Goal: Check status: Check status

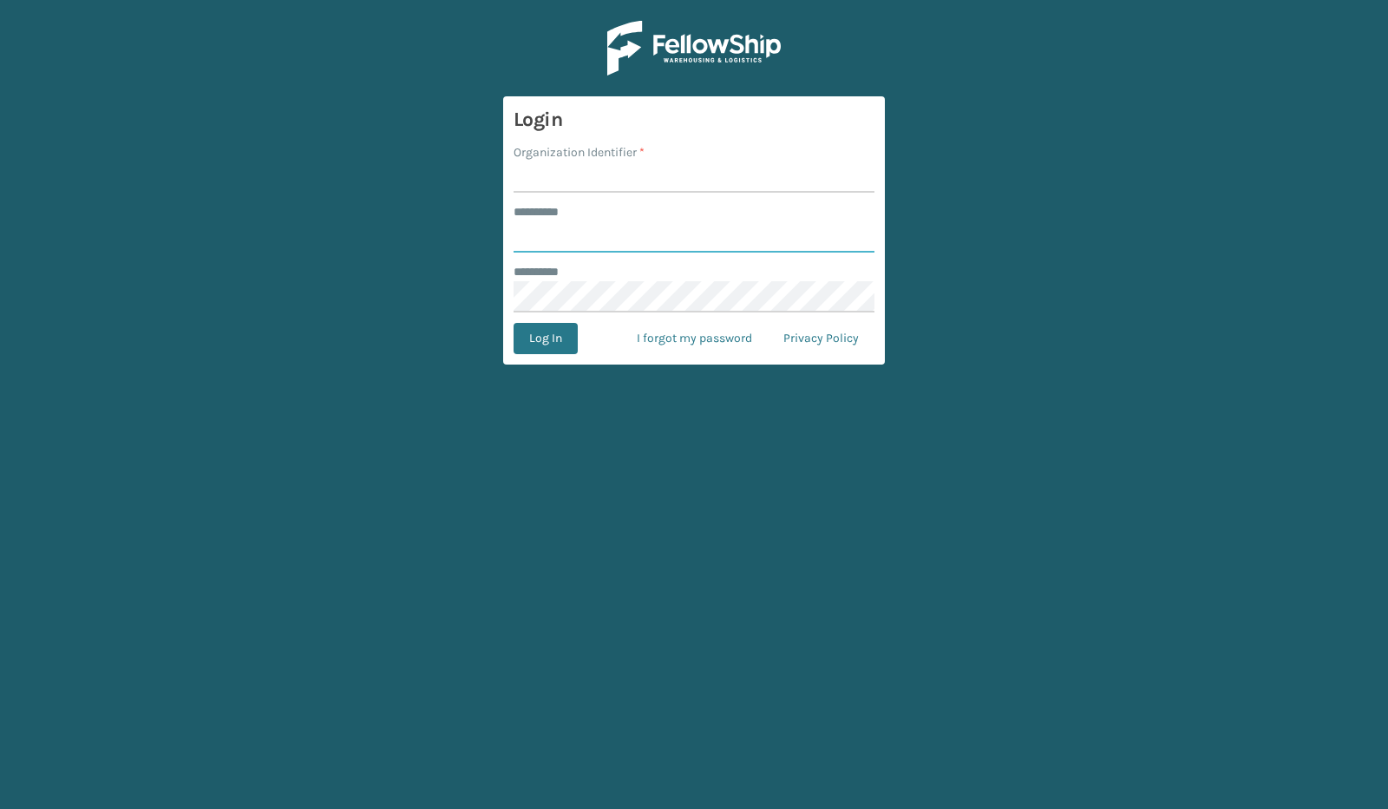
type input "*****"
click at [555, 177] on input "Organization Identifier *" at bounding box center [694, 176] width 361 height 31
type input "SuperAdminOrganization"
click at [535, 338] on button "Log In" at bounding box center [546, 338] width 64 height 31
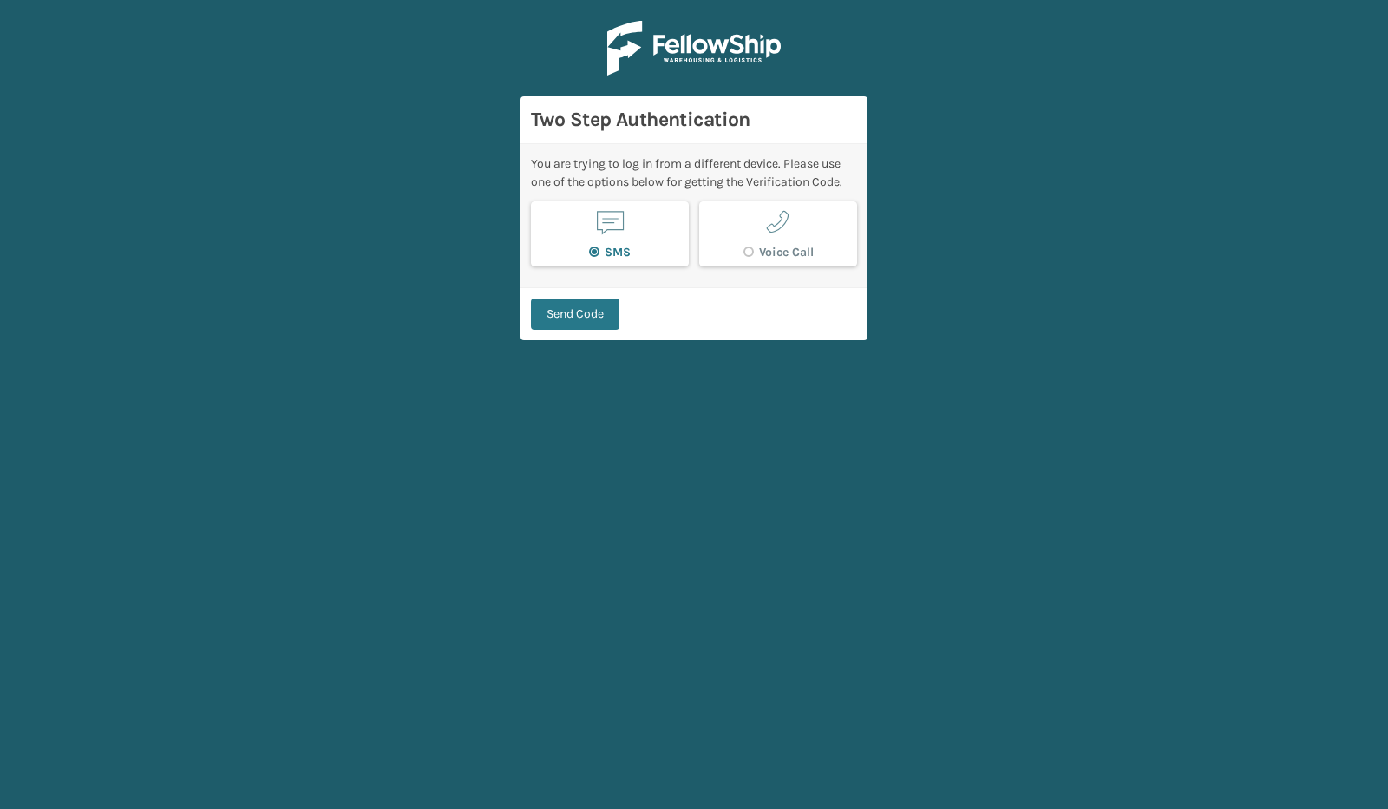
click at [569, 303] on button "Send Code" at bounding box center [575, 314] width 89 height 31
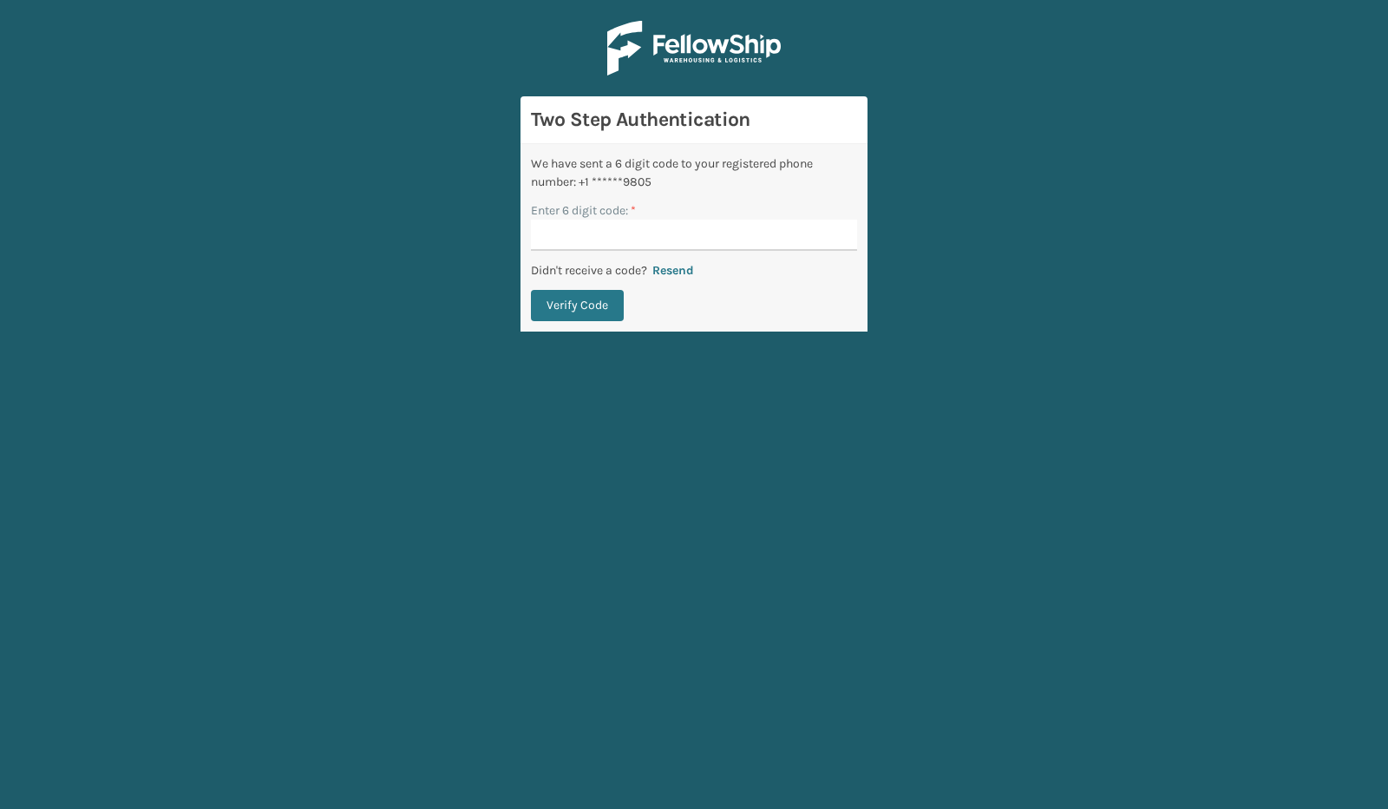
click at [566, 233] on input "Enter 6 digit code: *" at bounding box center [694, 235] width 326 height 31
type input "321427"
click at [587, 308] on button "Verify Code" at bounding box center [577, 305] width 93 height 31
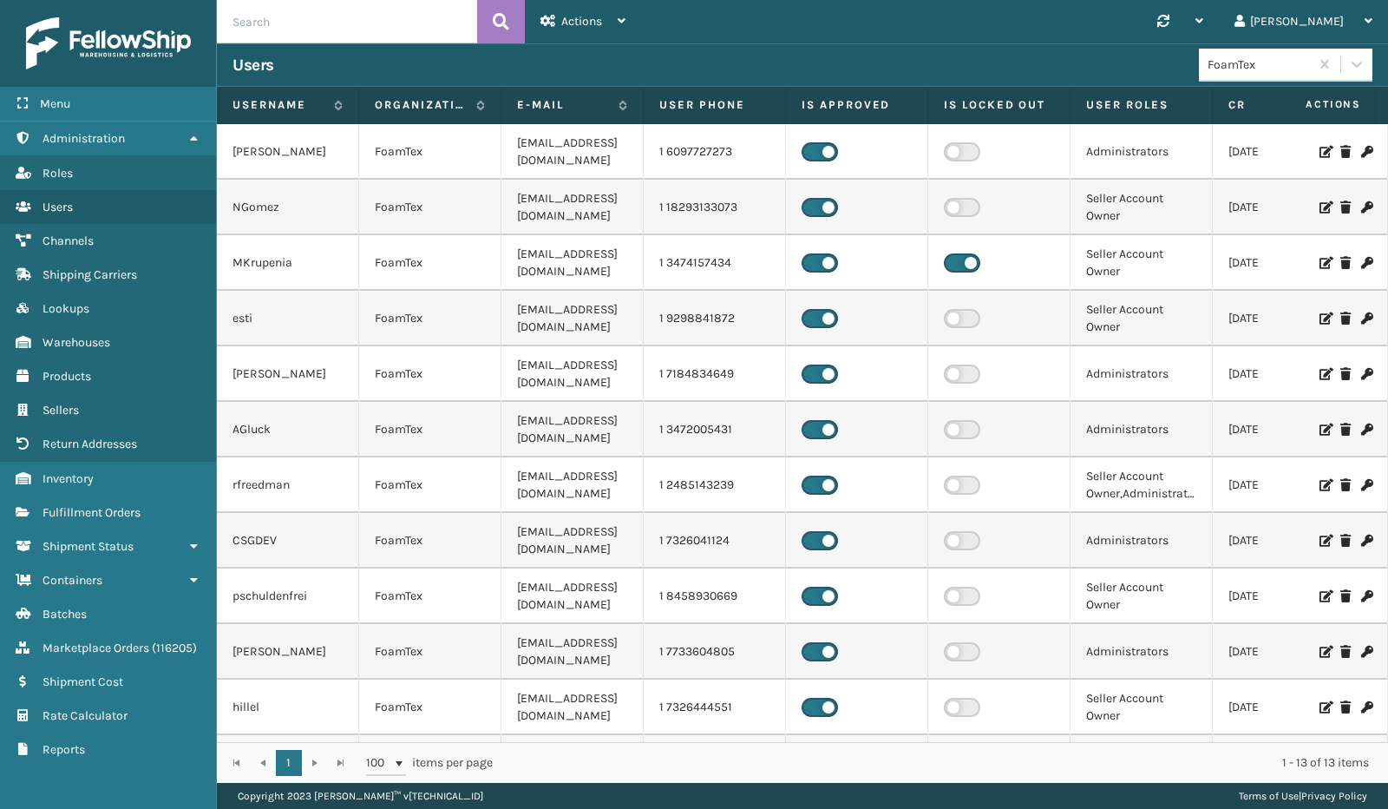
click at [95, 543] on span "Shipment Status" at bounding box center [88, 546] width 91 height 15
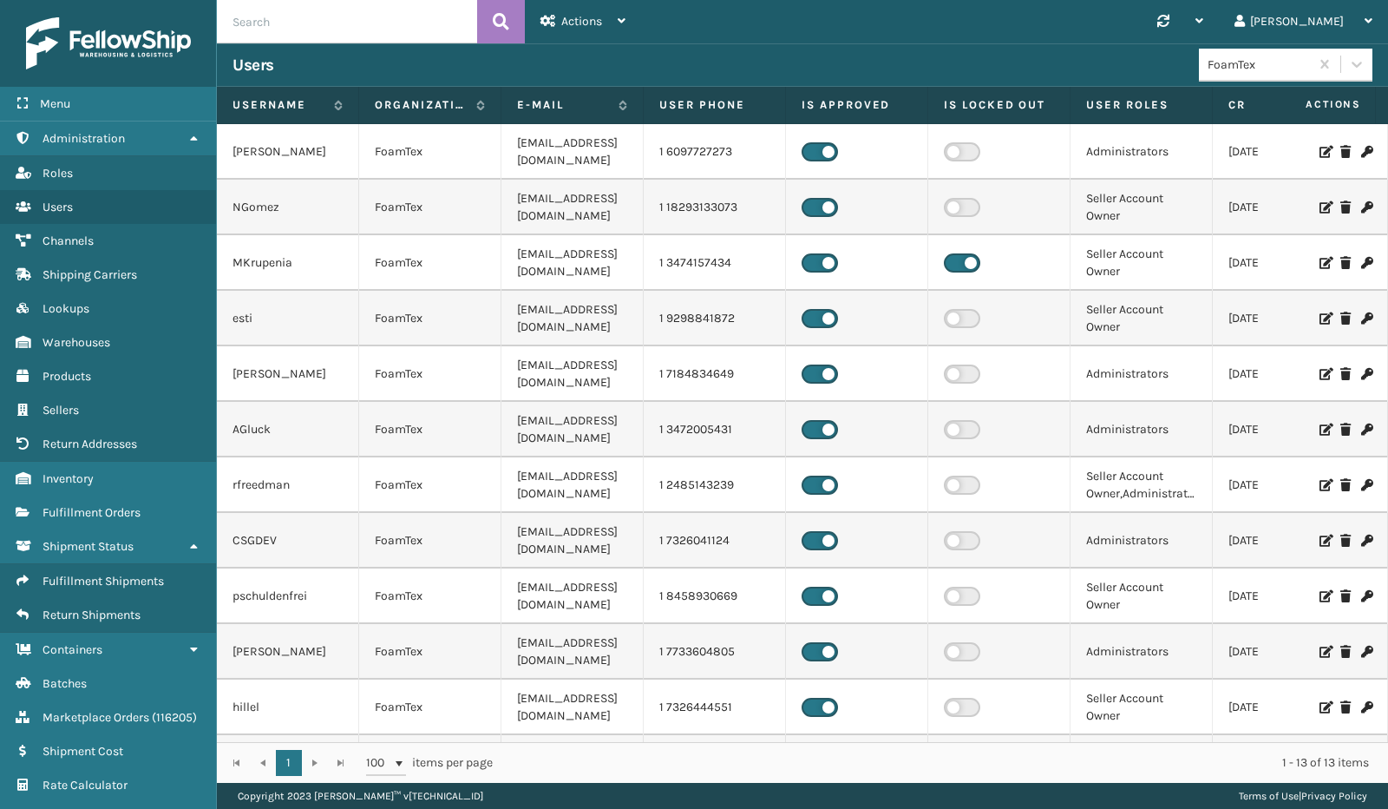
click at [117, 575] on span "Fulfillment Shipments" at bounding box center [103, 581] width 121 height 15
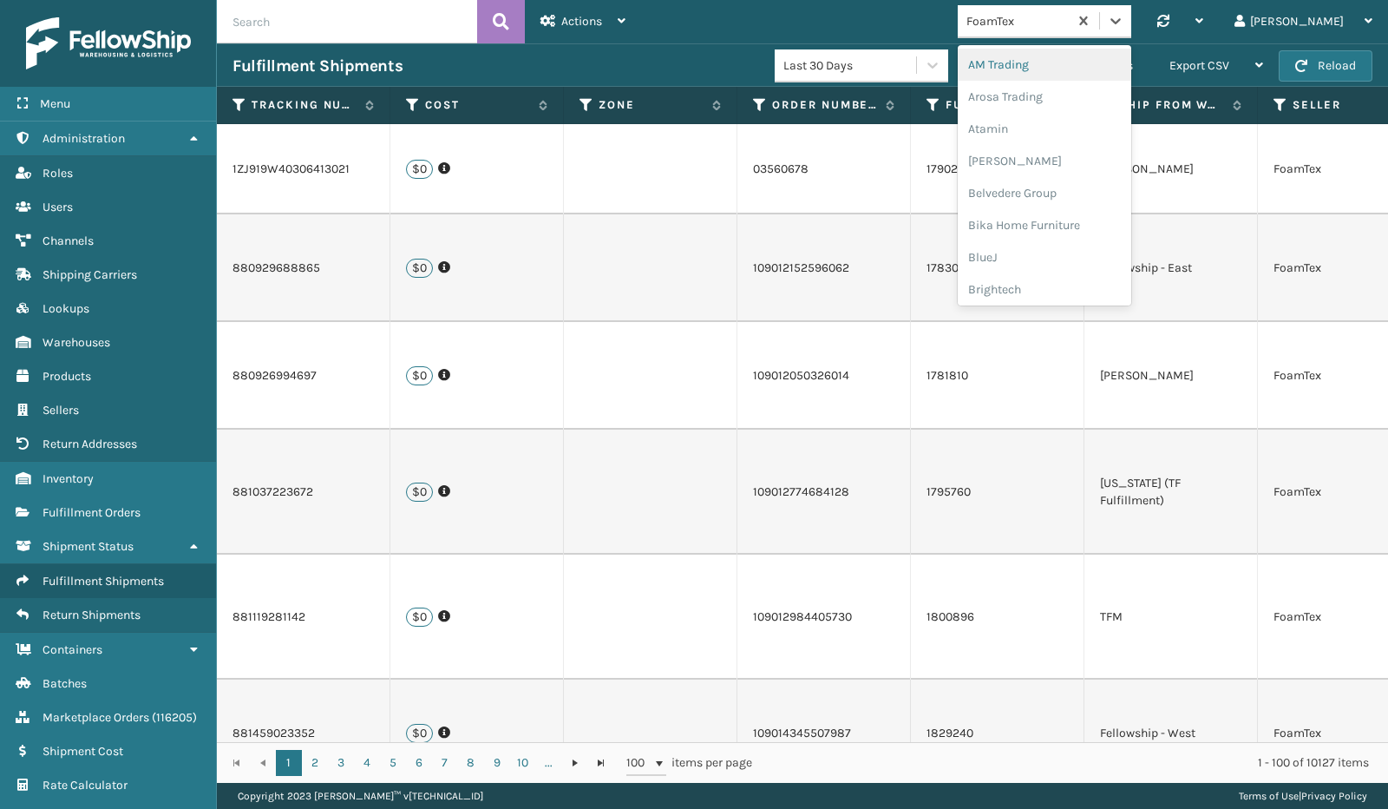
click at [1070, 25] on div "FoamTex" at bounding box center [1018, 21] width 103 height 18
click at [1100, 233] on div "Lincove" at bounding box center [1045, 229] width 174 height 32
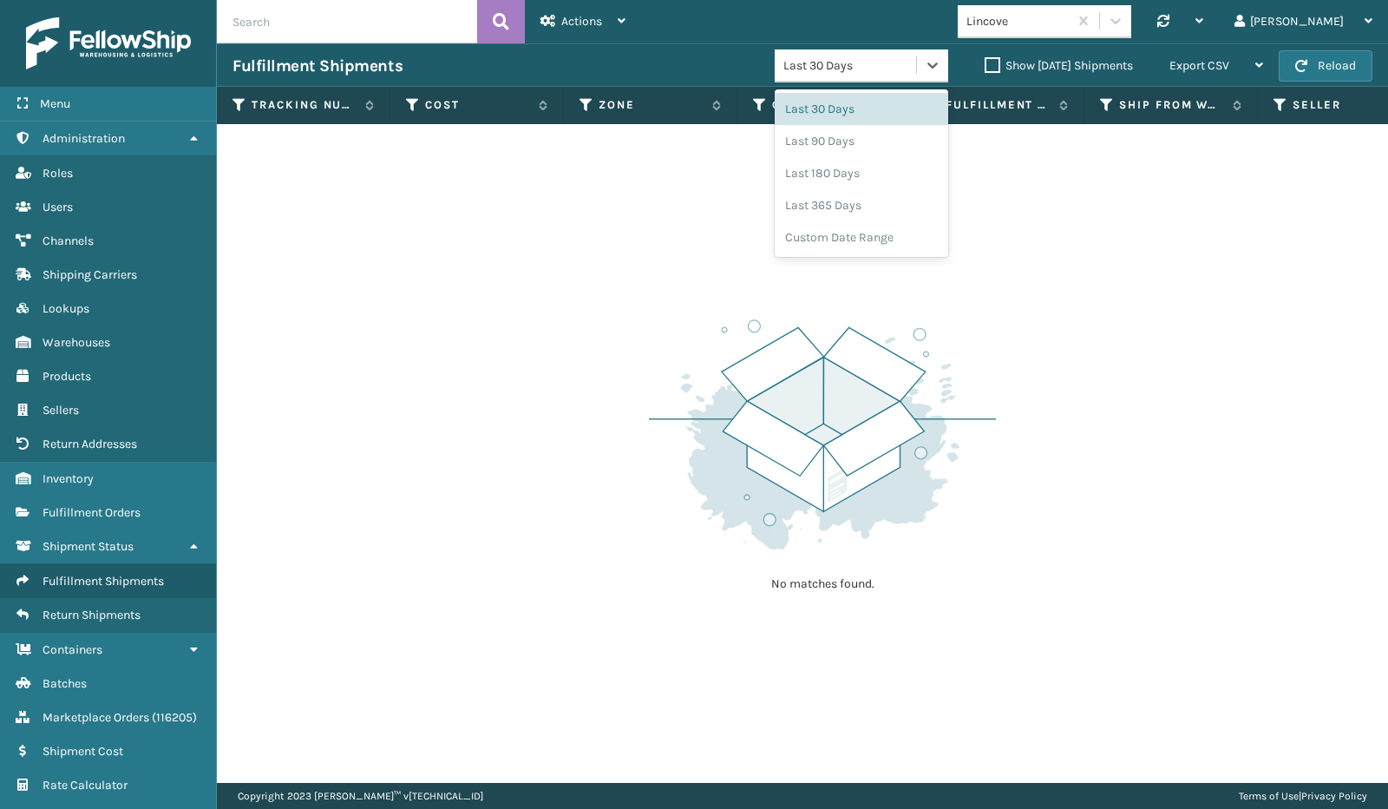
click at [924, 65] on icon at bounding box center [932, 64] width 17 height 17
click at [843, 204] on div "Last 365 Days" at bounding box center [862, 205] width 174 height 32
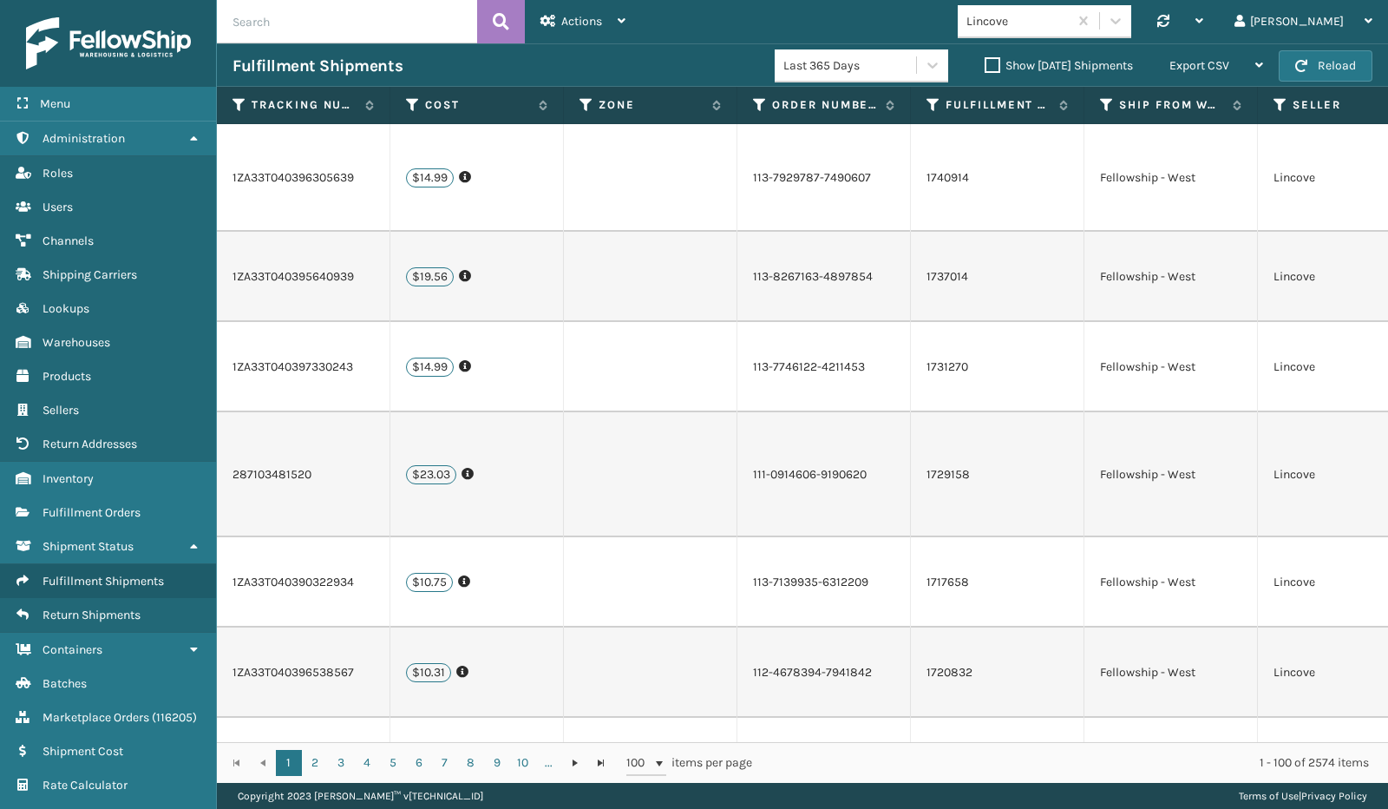
click at [646, 60] on div "Fulfillment Shipments" at bounding box center [504, 66] width 542 height 21
click at [1208, 72] on span "Export CSV" at bounding box center [1200, 65] width 60 height 15
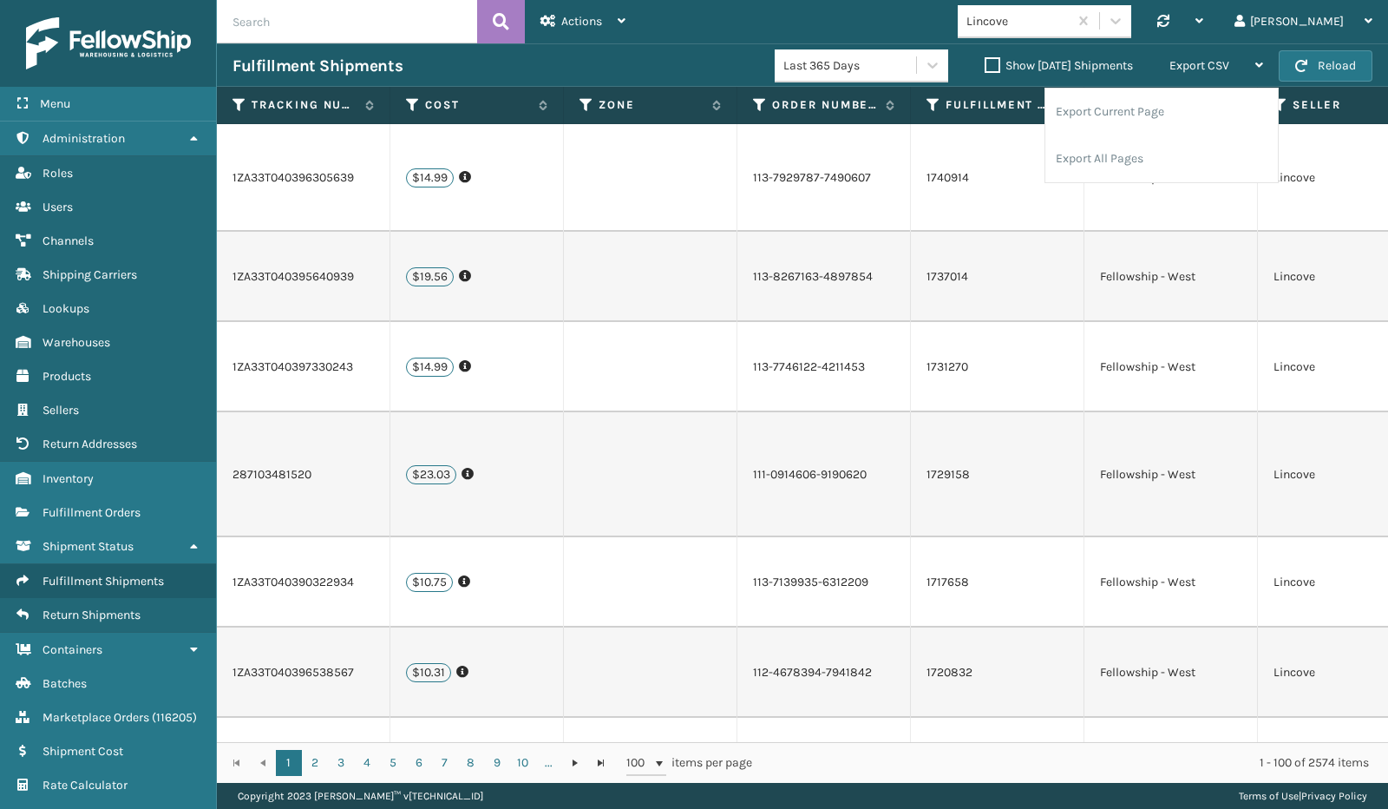
click at [1109, 154] on li "Export All Pages" at bounding box center [1162, 158] width 233 height 47
